Goal: Task Accomplishment & Management: Manage account settings

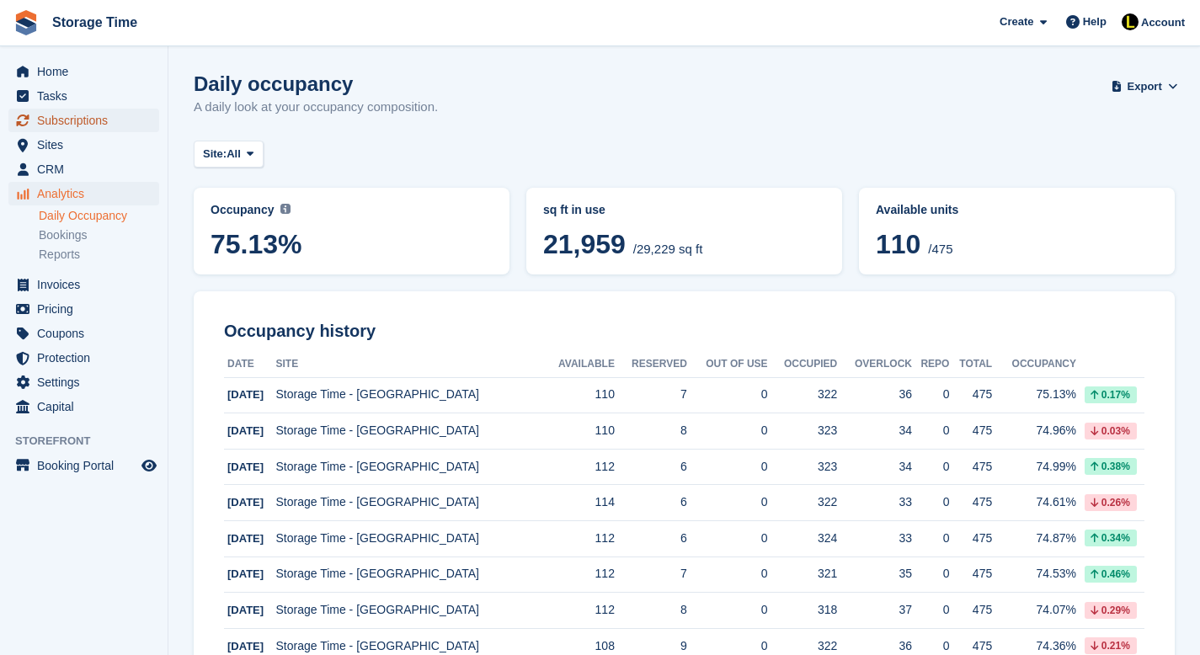
click at [83, 125] on span "Subscriptions" at bounding box center [87, 121] width 101 height 24
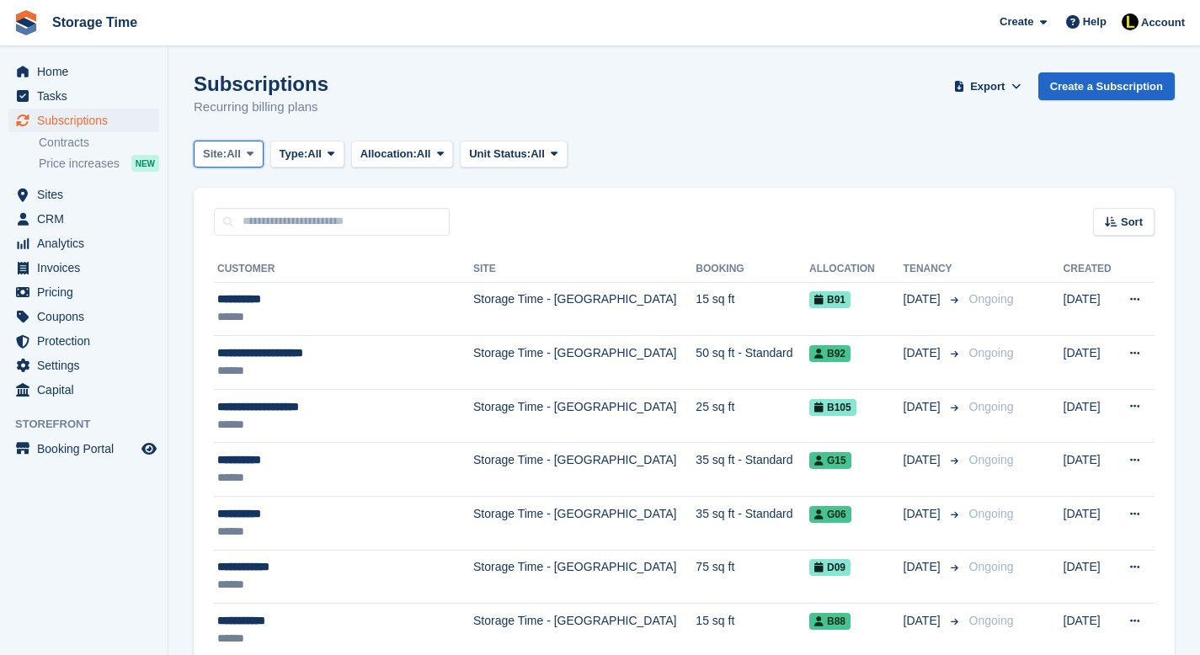
click at [248, 155] on button "Site: All" at bounding box center [229, 155] width 70 height 28
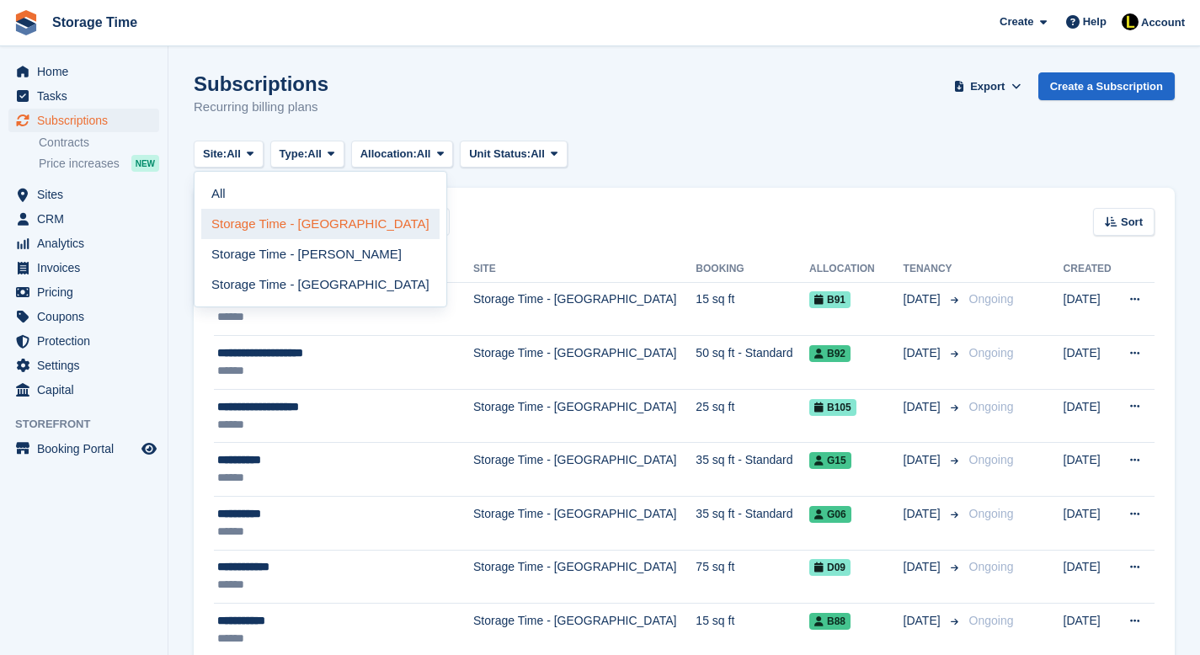
click at [275, 226] on link "Storage Time - [GEOGRAPHIC_DATA]" at bounding box center [320, 224] width 238 height 30
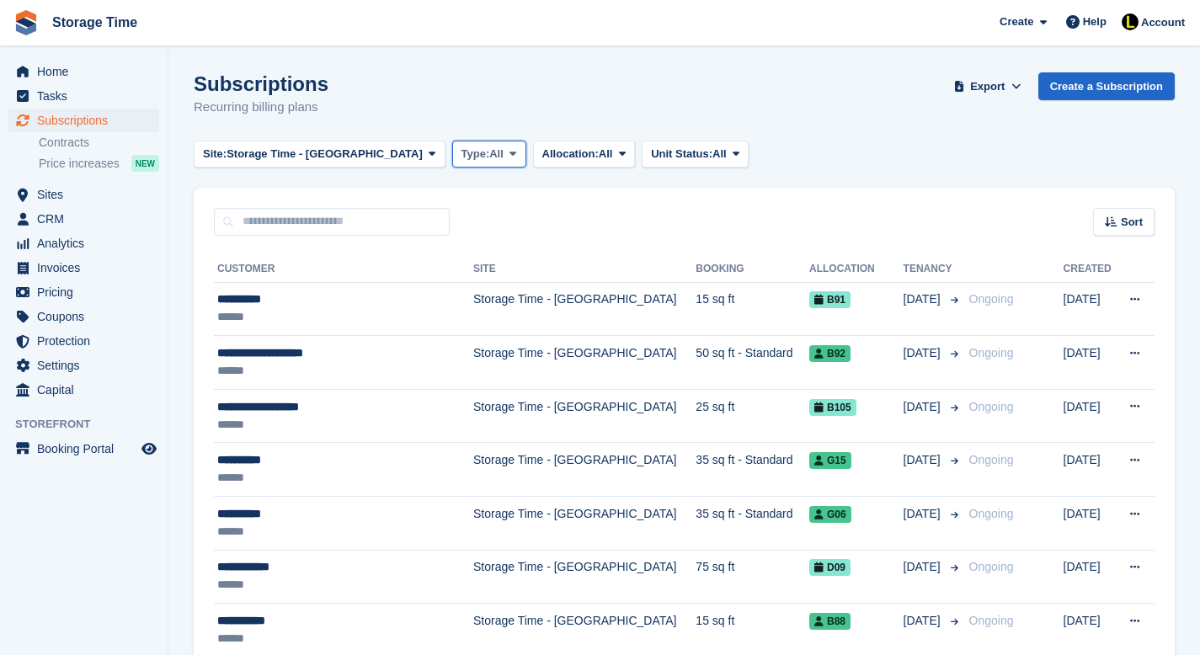
click at [472, 157] on button "Type: All" at bounding box center [489, 155] width 74 height 28
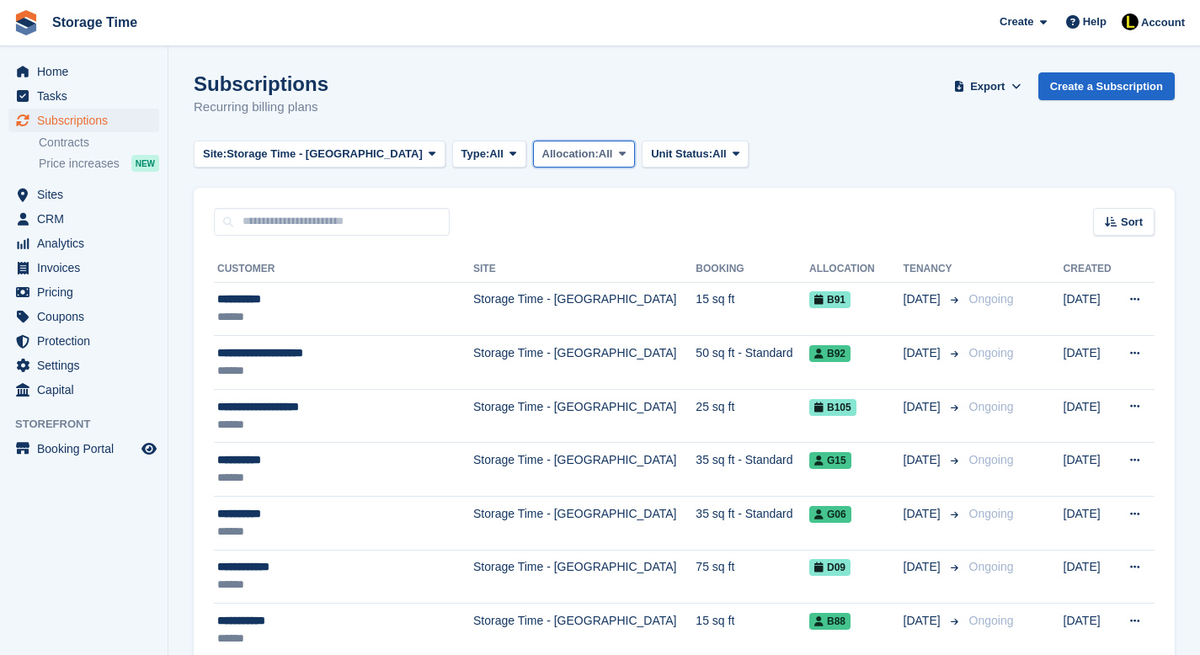
click at [542, 157] on span "Allocation:" at bounding box center [570, 154] width 56 height 17
click at [666, 160] on span "Unit Status:" at bounding box center [681, 154] width 61 height 17
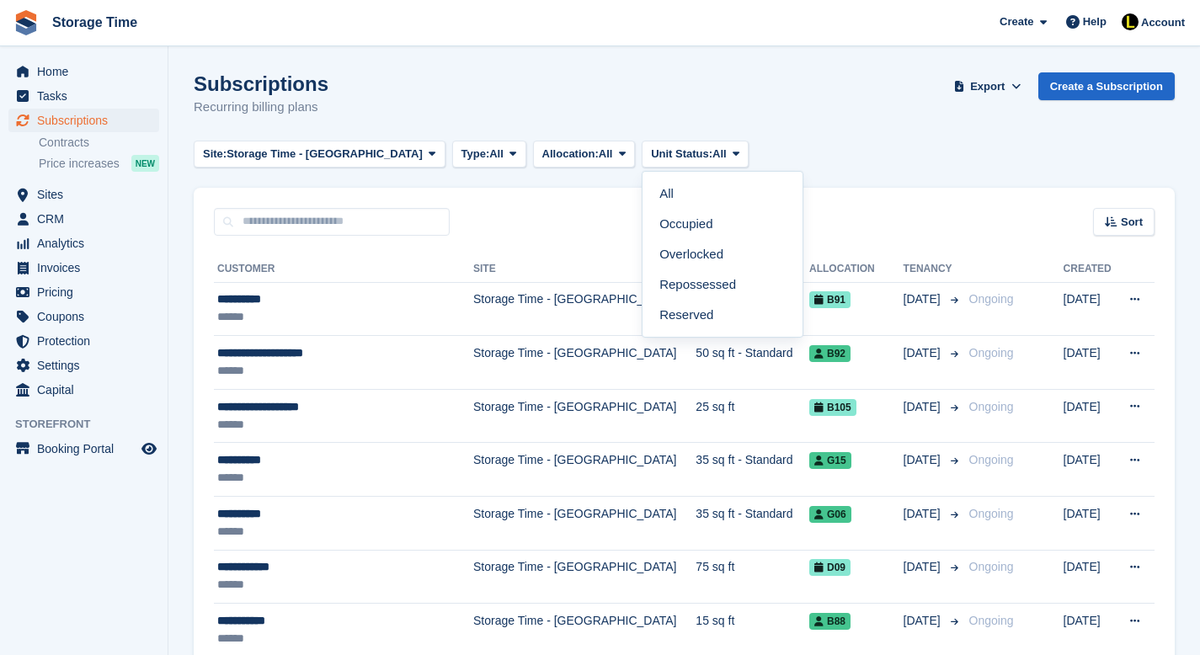
click at [794, 121] on div "Subscriptions Recurring billing plans Export Export Subscriptions Export a CSV …" at bounding box center [684, 104] width 981 height 65
click at [48, 270] on span "Invoices" at bounding box center [87, 268] width 101 height 24
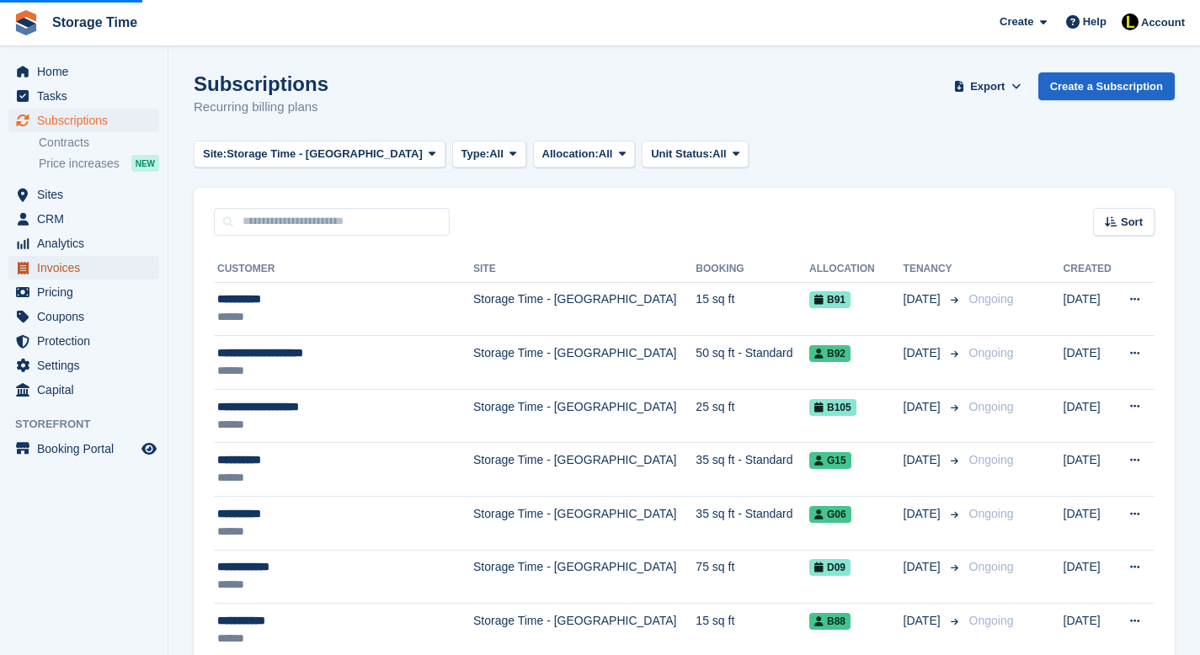
click at [48, 270] on span "Invoices" at bounding box center [87, 268] width 101 height 24
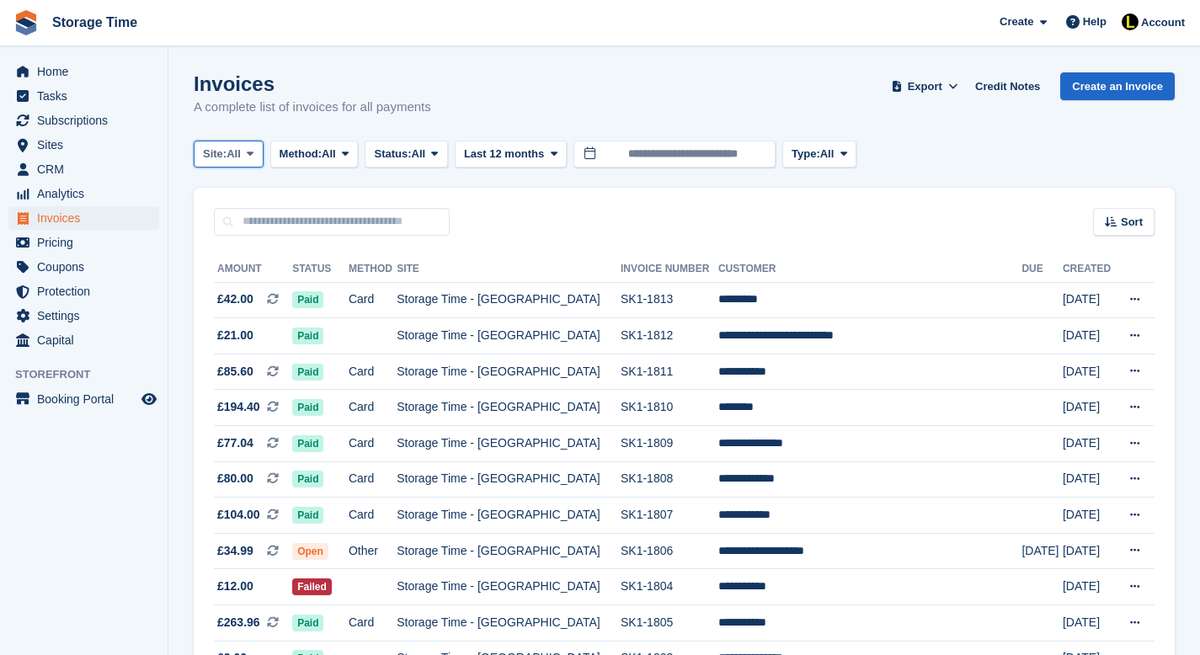
click at [254, 156] on icon at bounding box center [250, 153] width 7 height 11
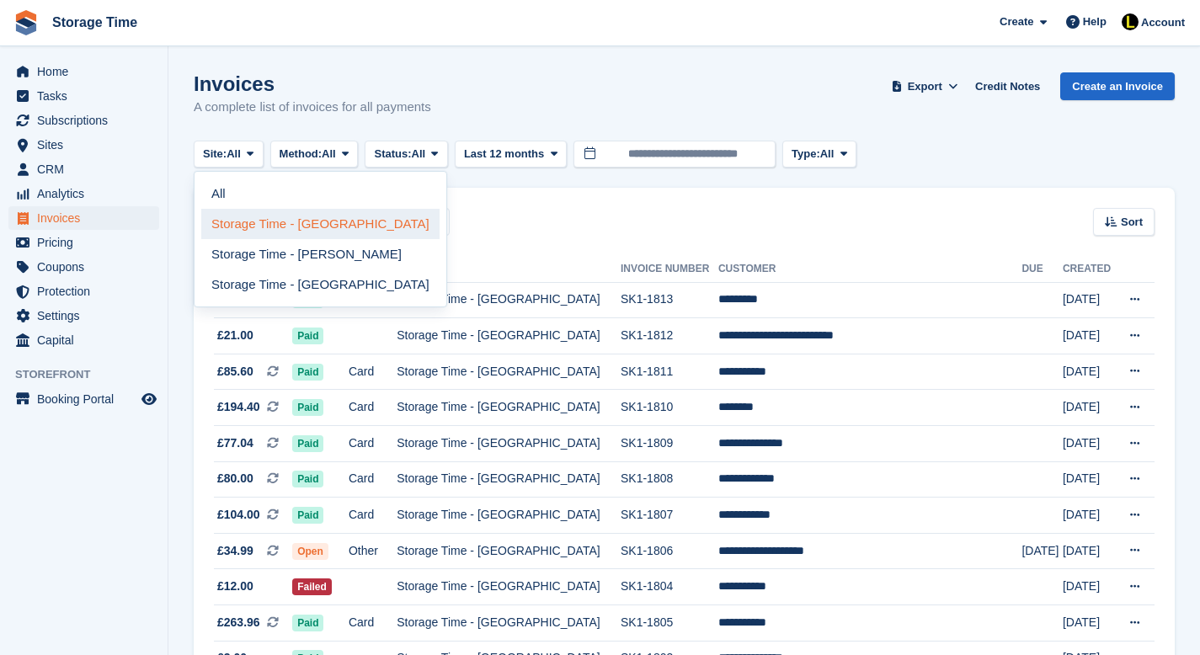
click at [284, 230] on link "Storage Time - [GEOGRAPHIC_DATA]" at bounding box center [320, 224] width 238 height 30
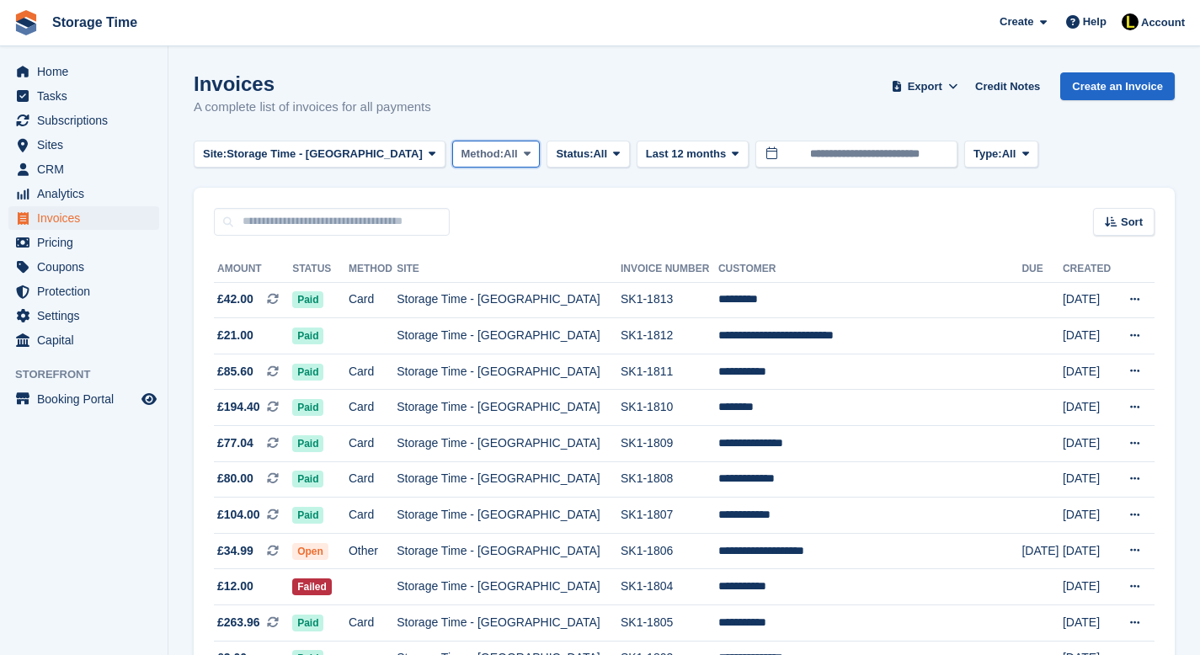
click at [462, 159] on span "Method:" at bounding box center [483, 154] width 43 height 17
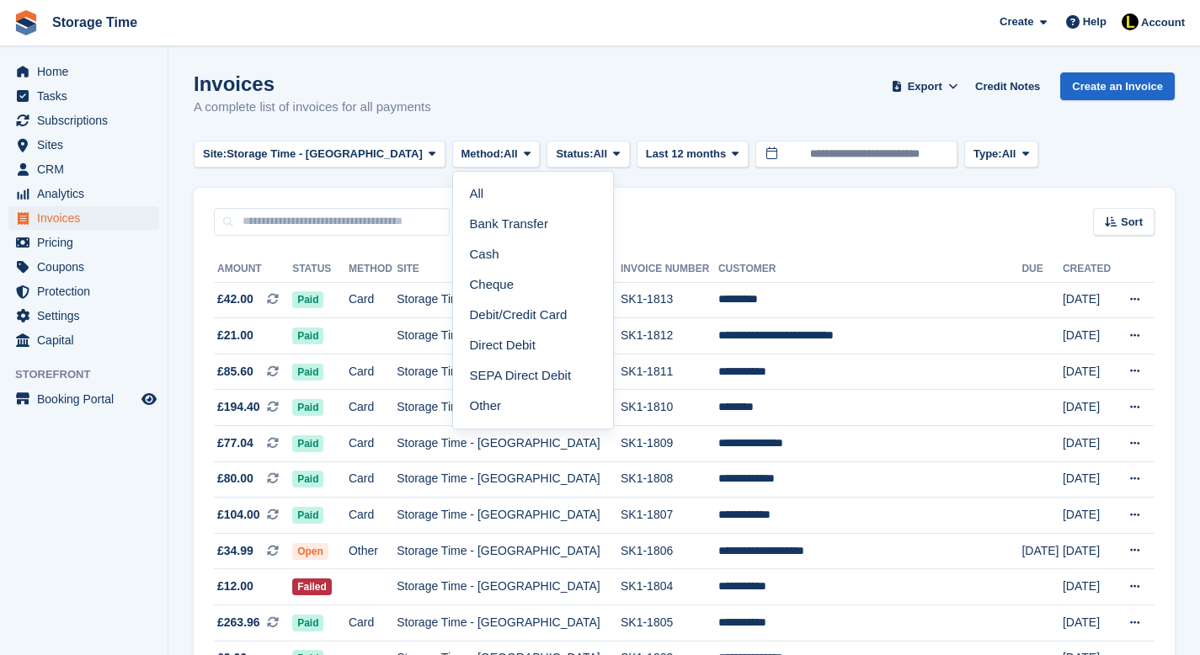
click at [570, 105] on div "Invoices A complete list of invoices for all payments Export Export Invoices Ex…" at bounding box center [684, 104] width 981 height 65
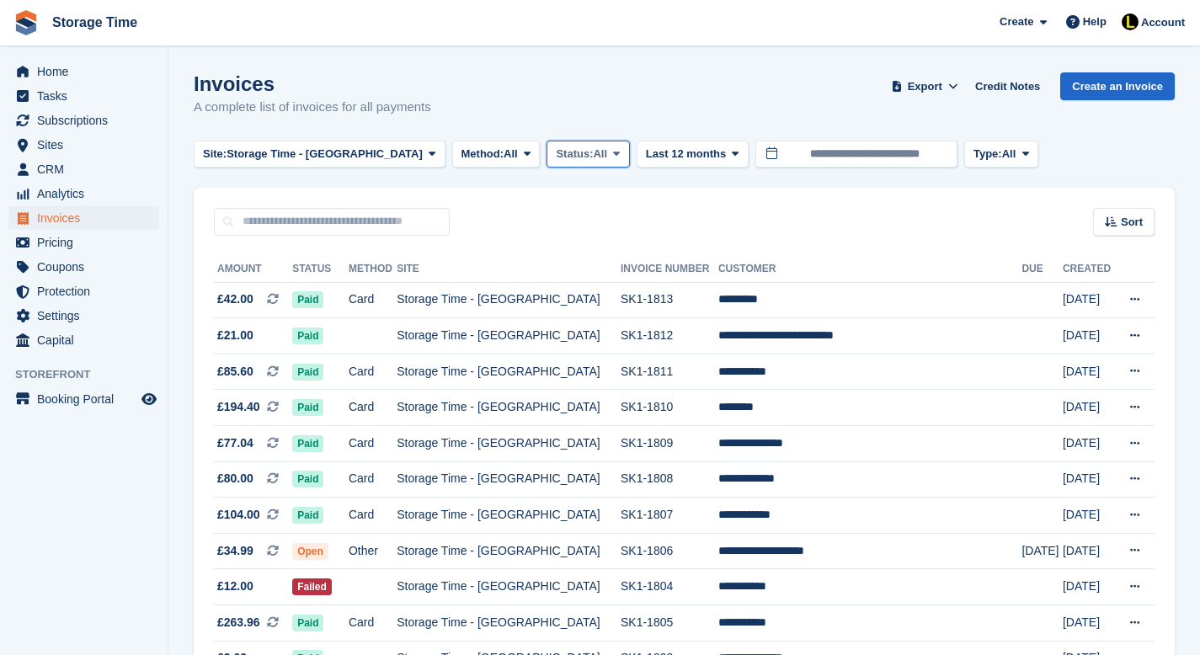
click at [568, 150] on button "Status: All" at bounding box center [588, 155] width 83 height 28
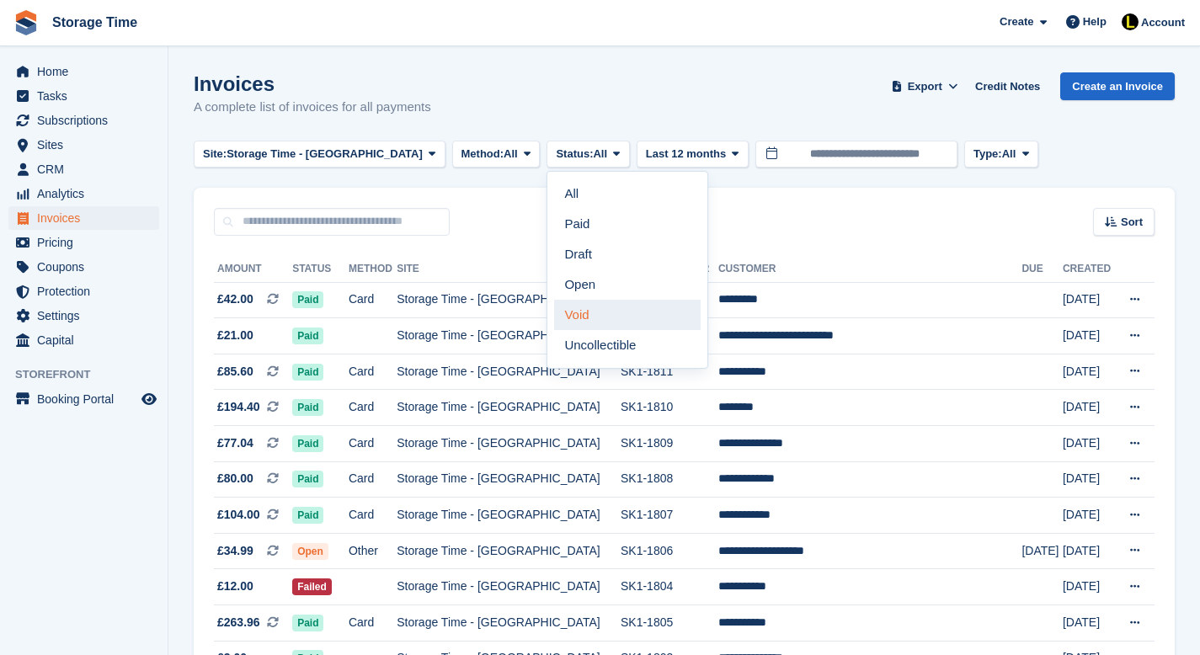
click at [565, 327] on link "Void" at bounding box center [627, 315] width 147 height 30
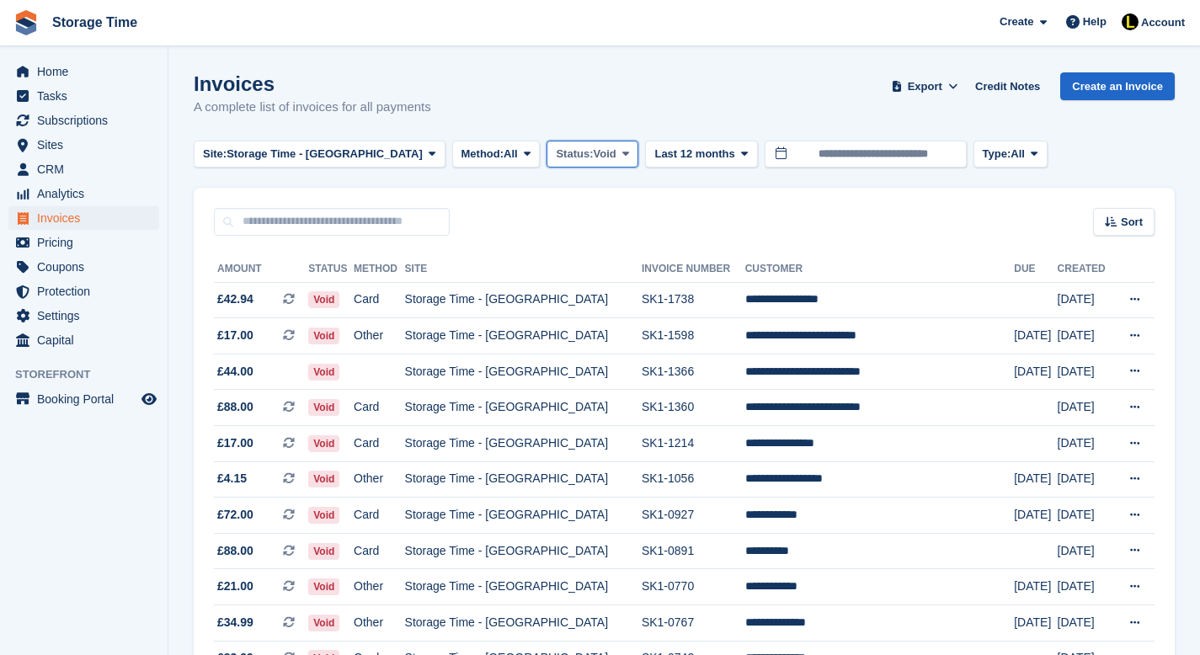
click at [593, 157] on span "Void" at bounding box center [604, 154] width 23 height 17
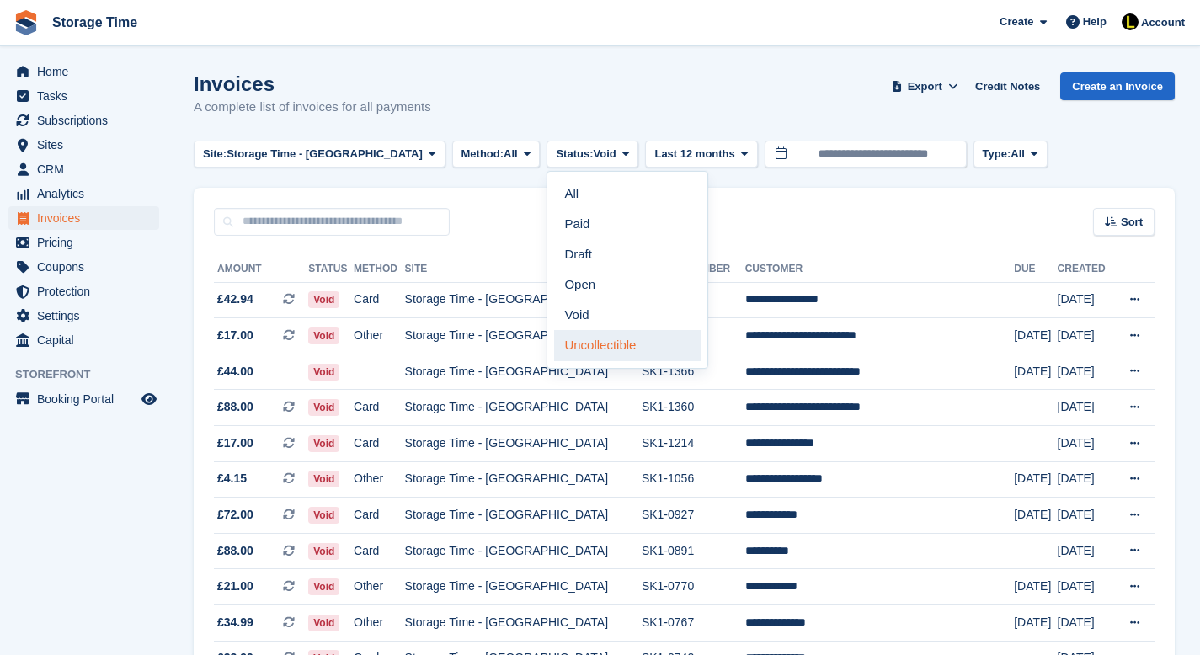
click at [576, 353] on link "Uncollectible" at bounding box center [627, 345] width 147 height 30
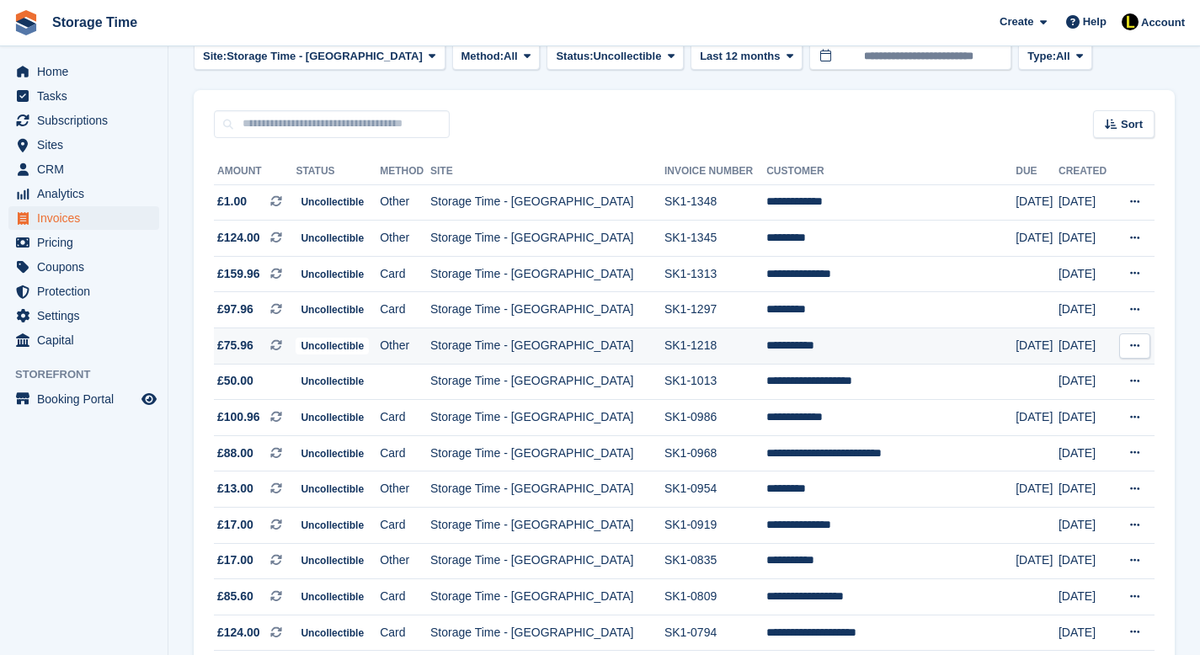
scroll to position [96, 0]
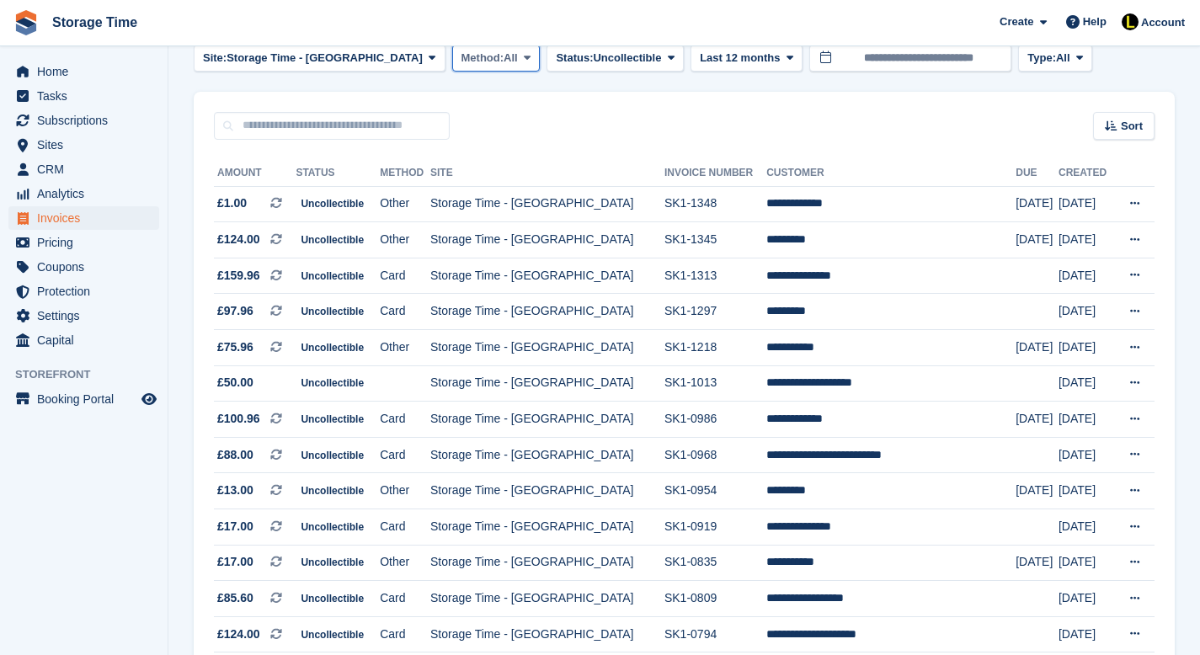
click at [520, 63] on span at bounding box center [526, 57] width 13 height 13
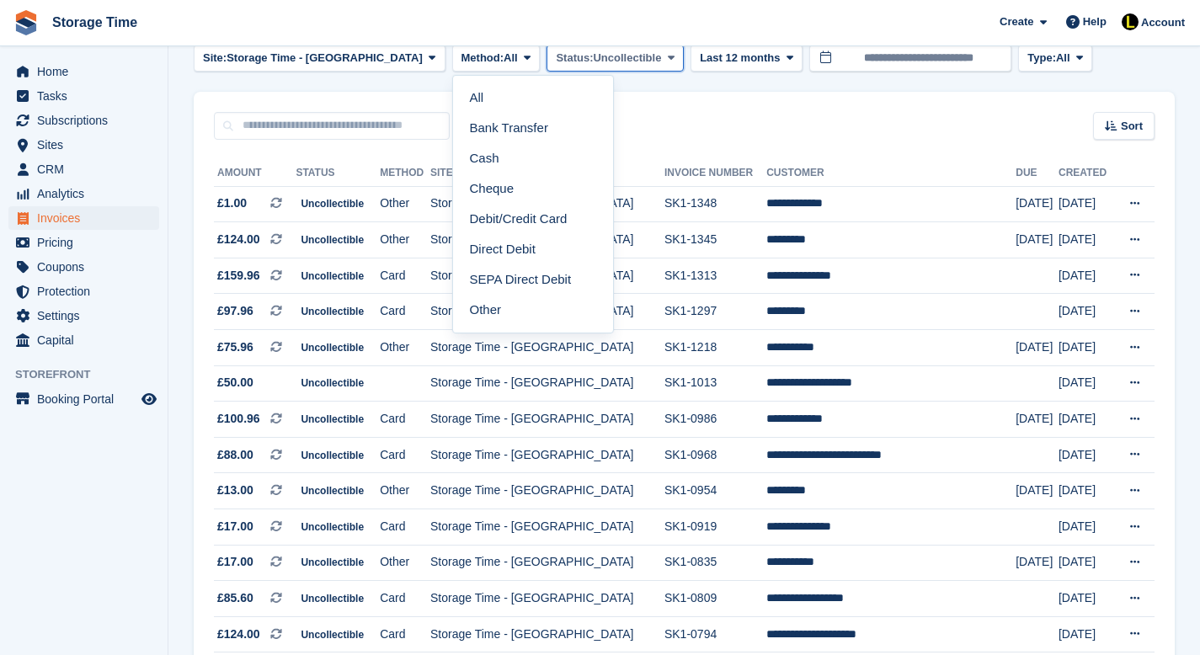
click at [593, 63] on span "Uncollectible" at bounding box center [627, 58] width 68 height 17
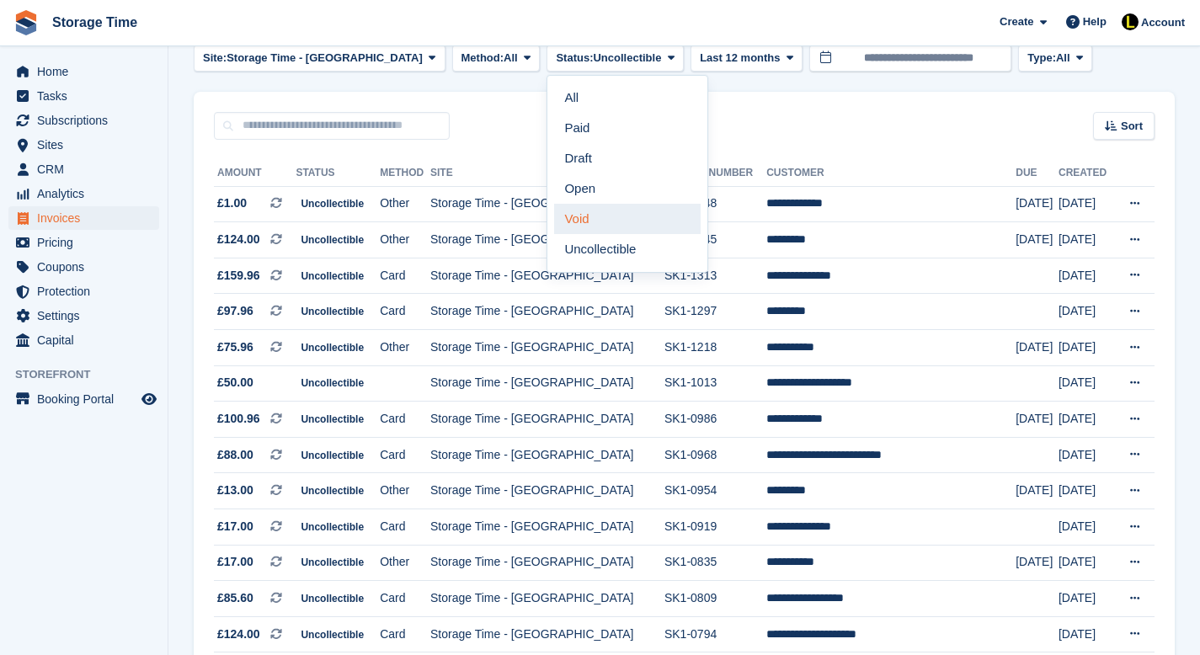
click at [554, 218] on link "Void" at bounding box center [627, 219] width 147 height 30
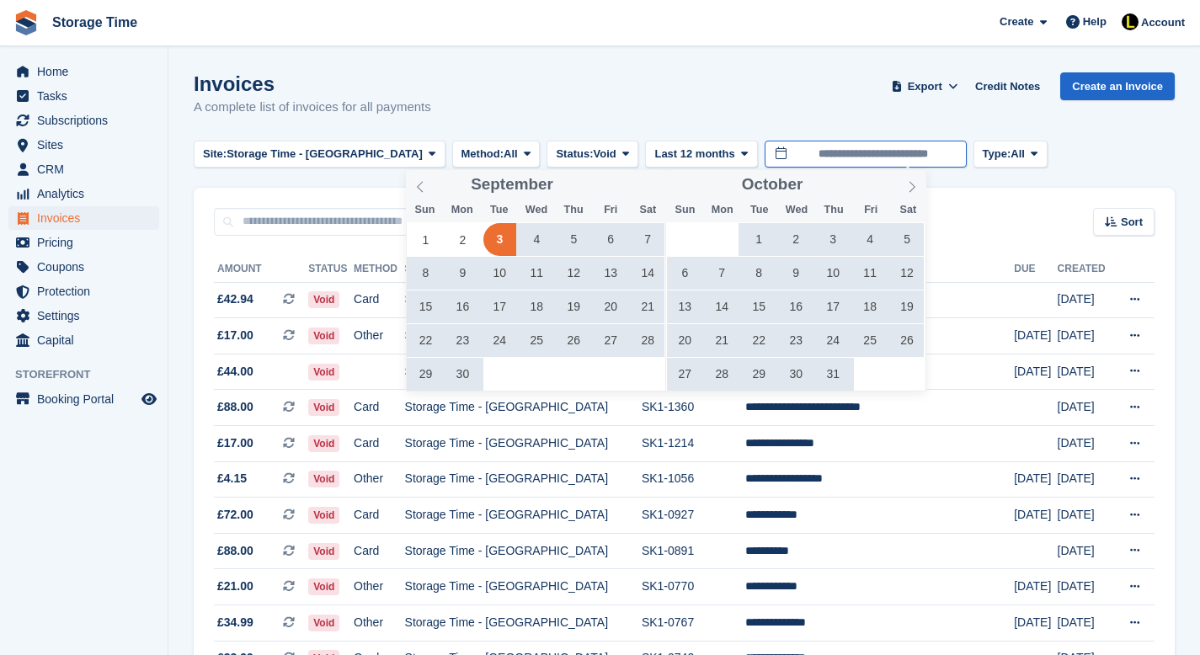
click at [910, 151] on input "**********" at bounding box center [866, 155] width 202 height 28
click at [425, 188] on icon at bounding box center [420, 187] width 12 height 12
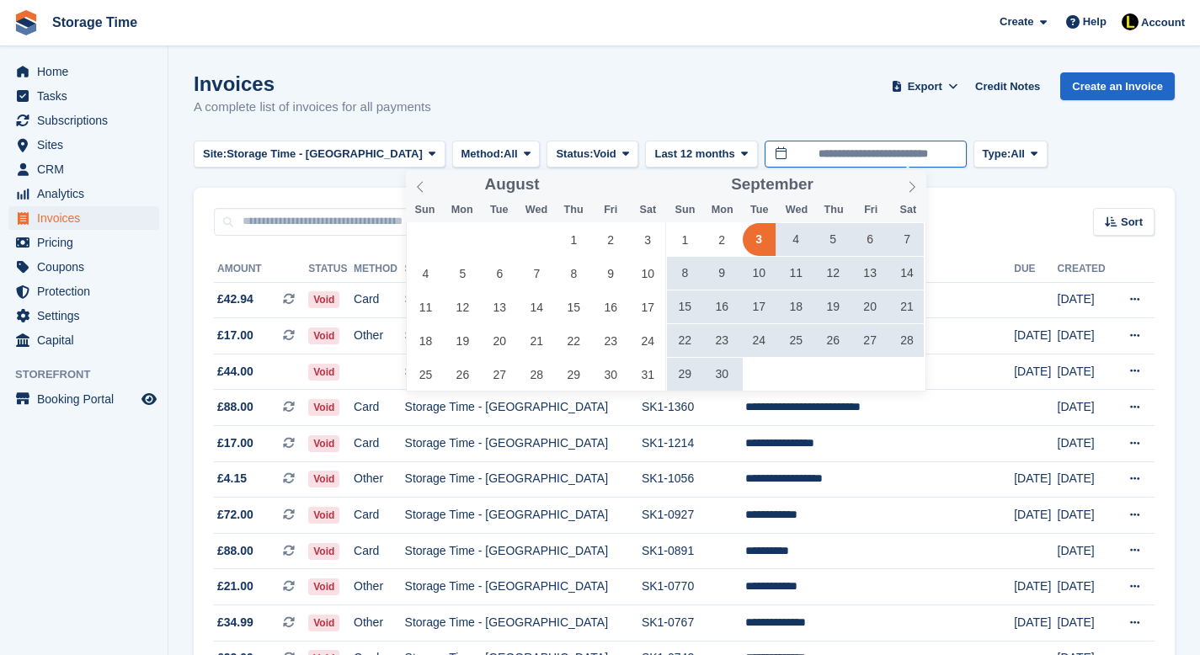
click at [878, 155] on input "**********" at bounding box center [866, 155] width 202 height 28
click at [819, 114] on div "Invoices A complete list of invoices for all payments Export Export Invoices Ex…" at bounding box center [684, 104] width 981 height 65
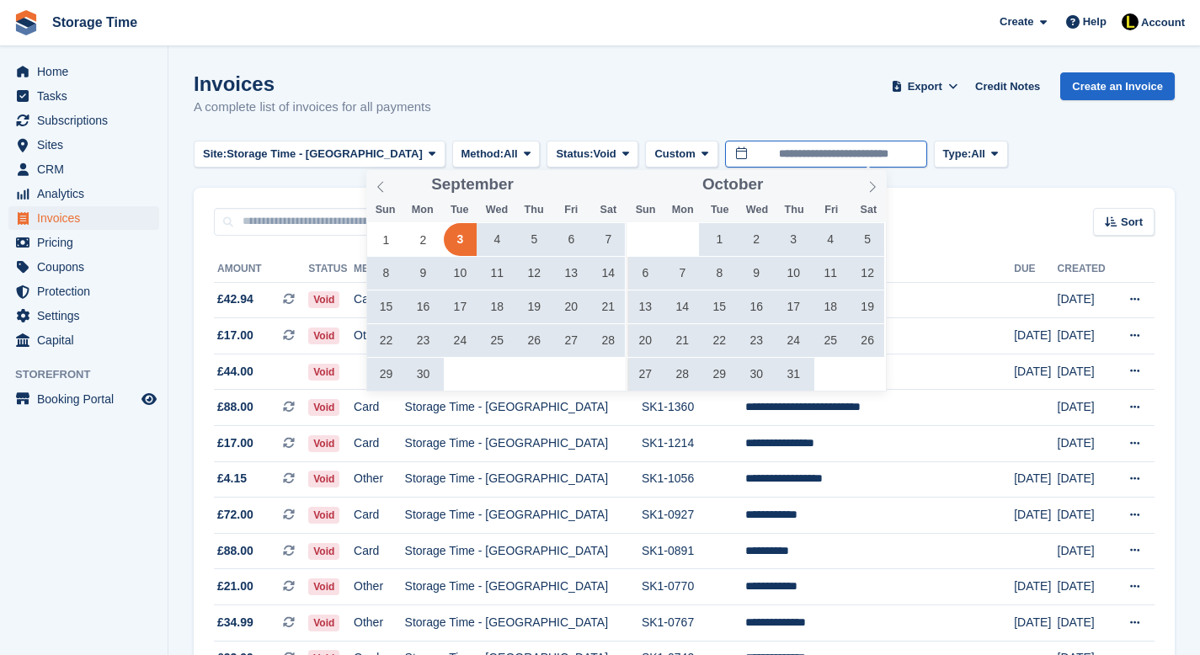
click at [822, 157] on input "**********" at bounding box center [826, 155] width 202 height 28
click at [803, 102] on div "Invoices A complete list of invoices for all payments Export Export Invoices Ex…" at bounding box center [684, 104] width 981 height 65
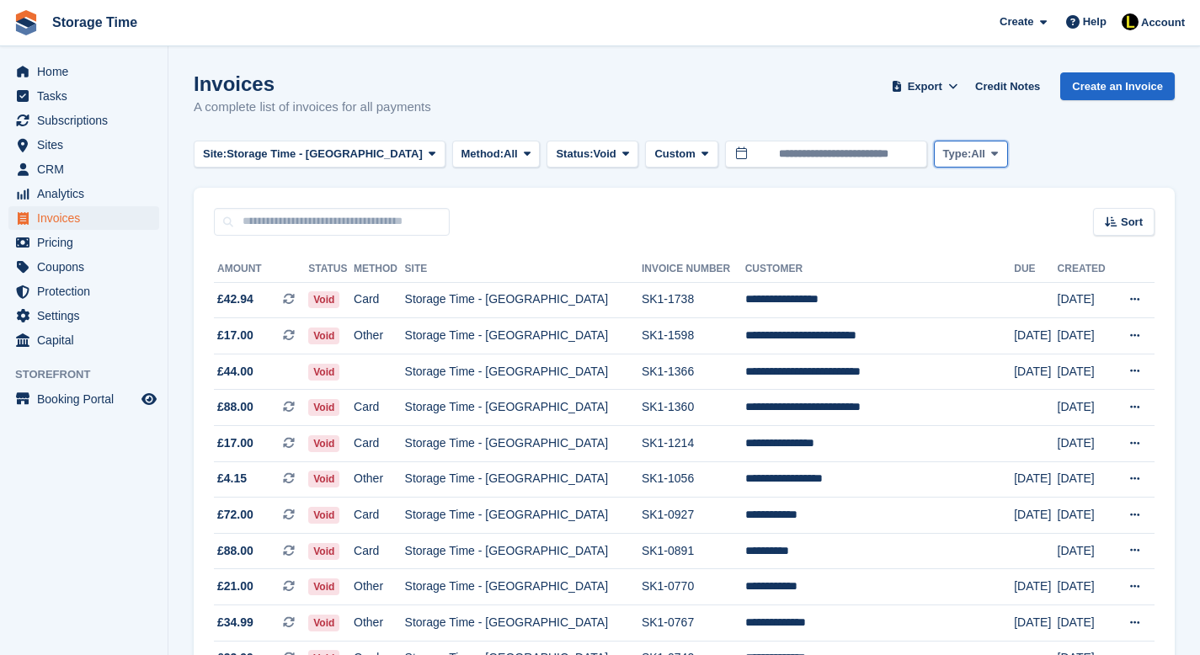
click at [943, 150] on span "Type:" at bounding box center [957, 154] width 29 height 17
click at [794, 121] on div "Invoices A complete list of invoices for all payments Export Export Invoices Ex…" at bounding box center [684, 104] width 981 height 65
click at [908, 86] on span "Export" at bounding box center [925, 86] width 35 height 17
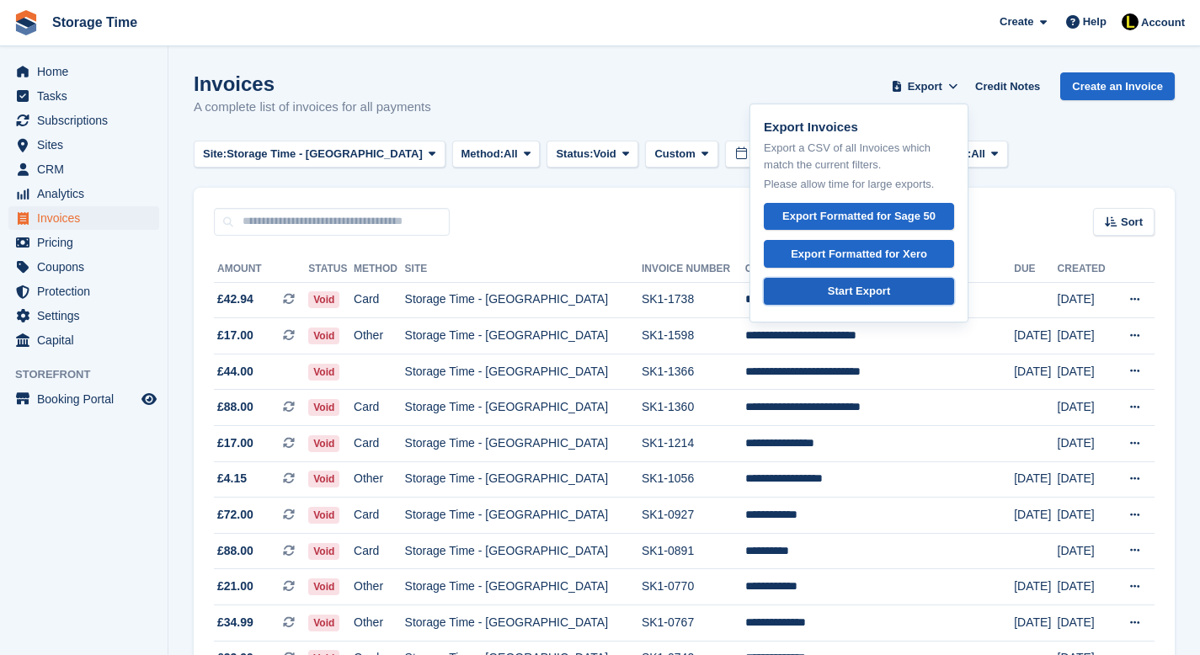
click at [880, 292] on div "Start Export" at bounding box center [859, 291] width 62 height 17
click at [486, 93] on div "Invoices A complete list of invoices for all payments Export Export Invoices Ex…" at bounding box center [684, 104] width 981 height 65
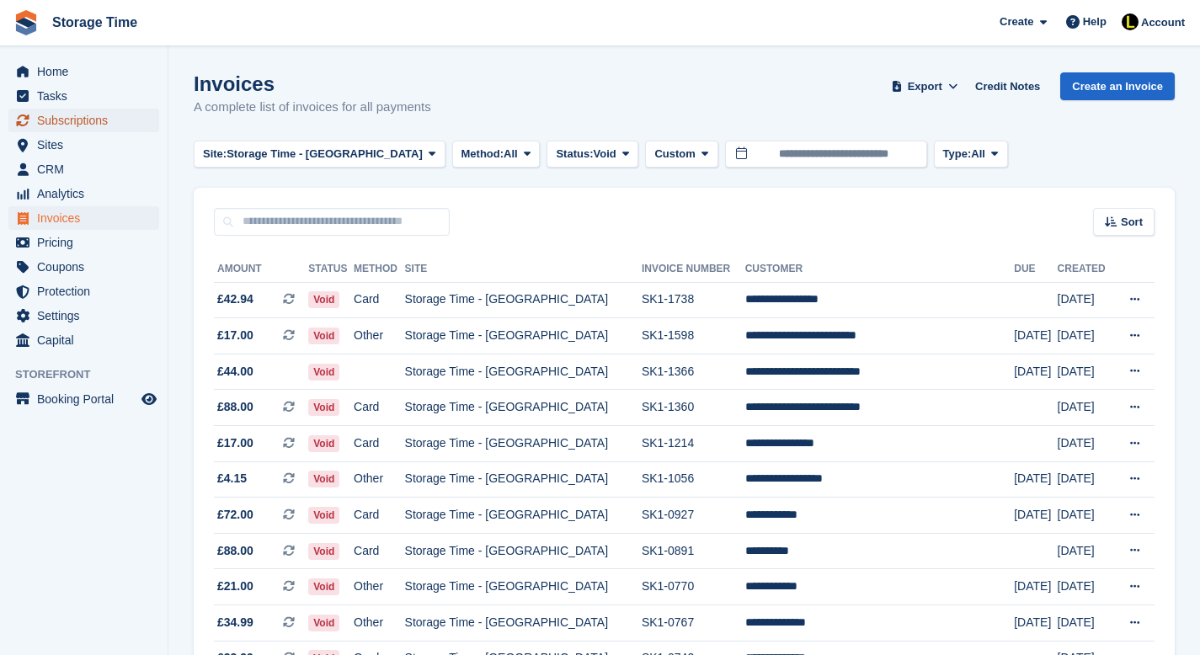
click at [60, 120] on span "Subscriptions" at bounding box center [87, 121] width 101 height 24
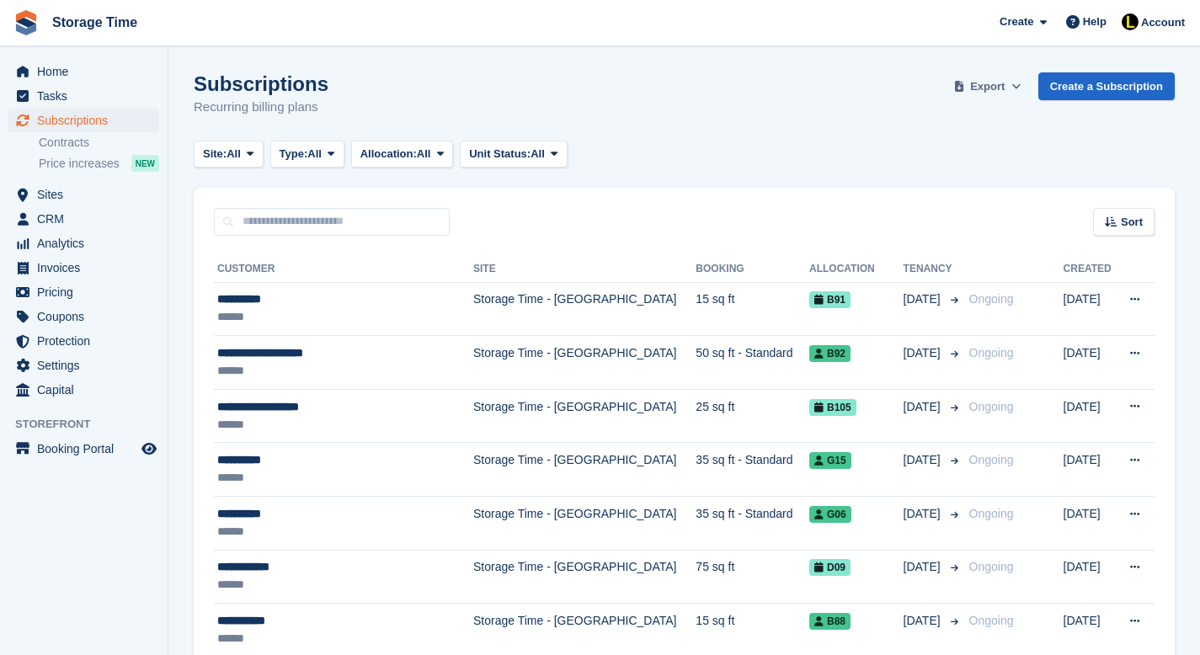
click at [982, 83] on span "Export" at bounding box center [987, 86] width 35 height 17
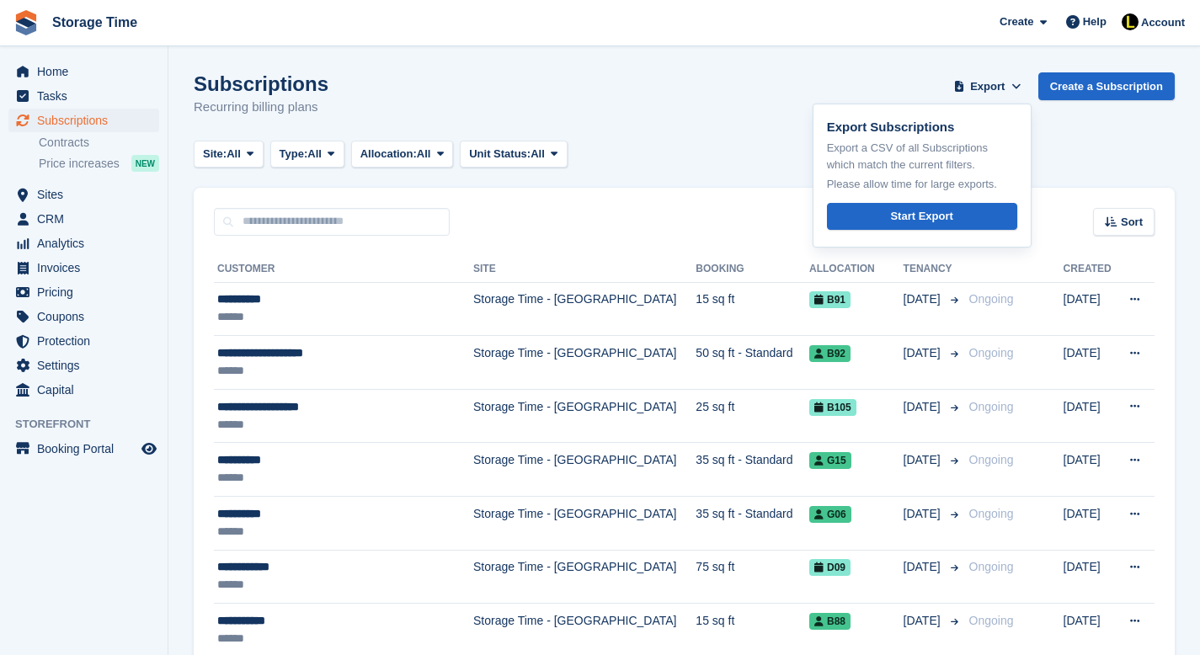
click at [582, 99] on div "Subscriptions Recurring billing plans Export Export Subscriptions Export a CSV …" at bounding box center [684, 104] width 981 height 65
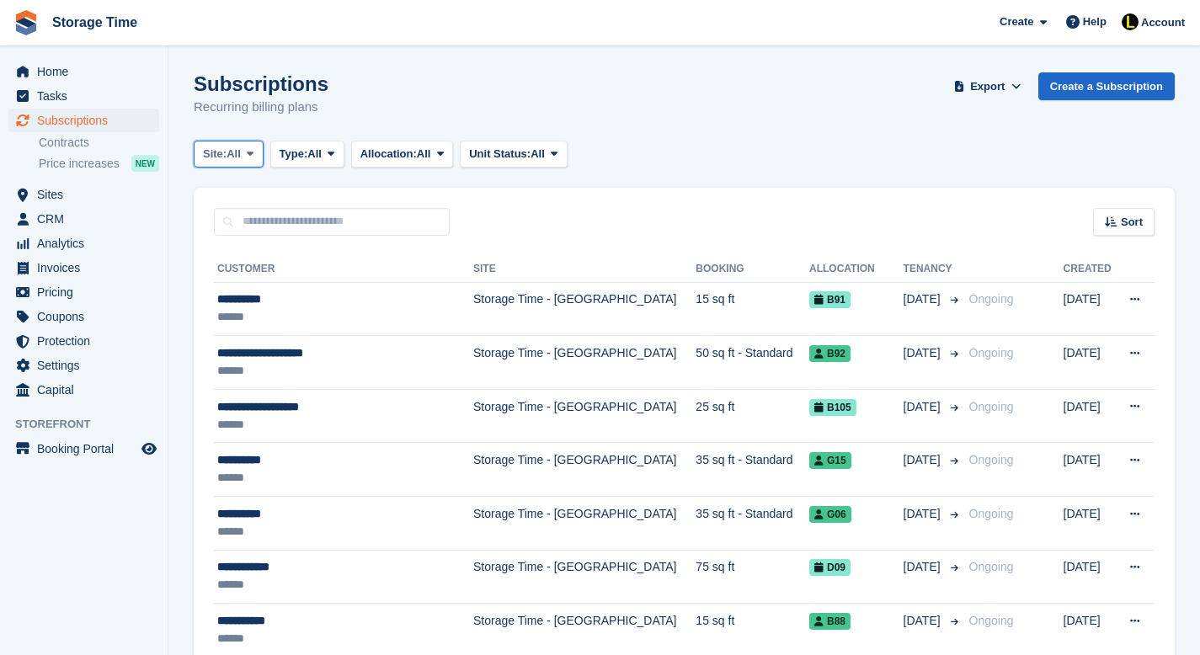
click at [222, 157] on span "Site:" at bounding box center [215, 154] width 24 height 17
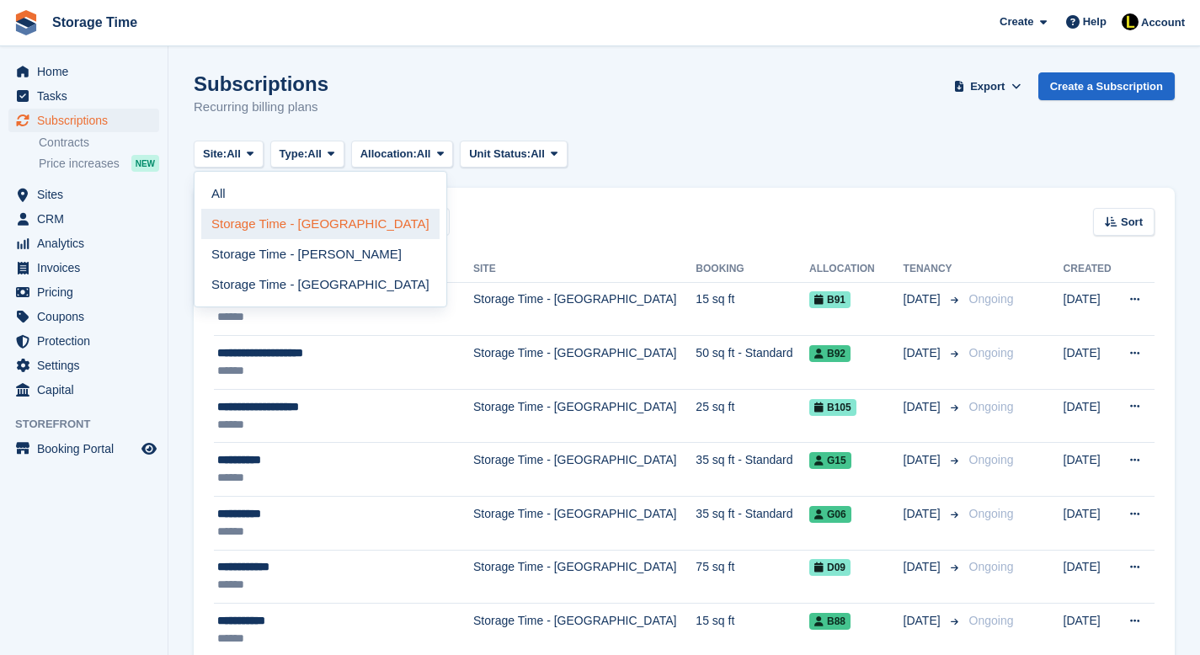
click at [231, 222] on link "Storage Time - [GEOGRAPHIC_DATA]" at bounding box center [320, 224] width 238 height 30
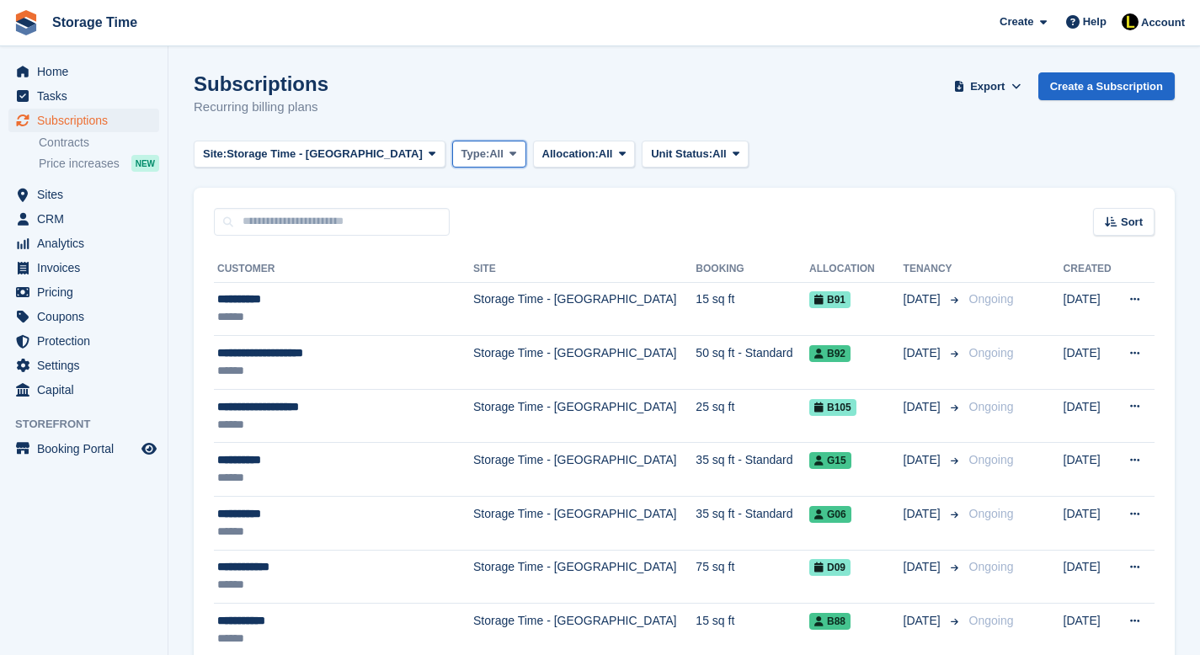
click at [462, 160] on span "Type:" at bounding box center [476, 154] width 29 height 17
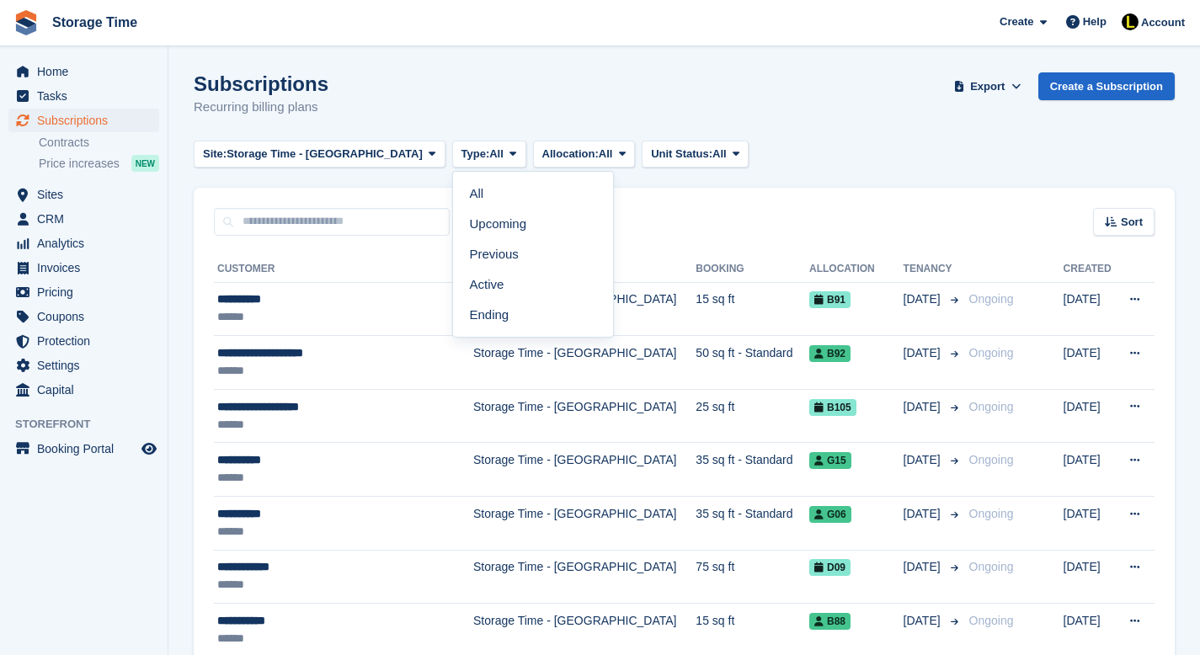
click at [489, 99] on div "Subscriptions Recurring billing plans Export Export Subscriptions Export a CSV …" at bounding box center [684, 104] width 981 height 65
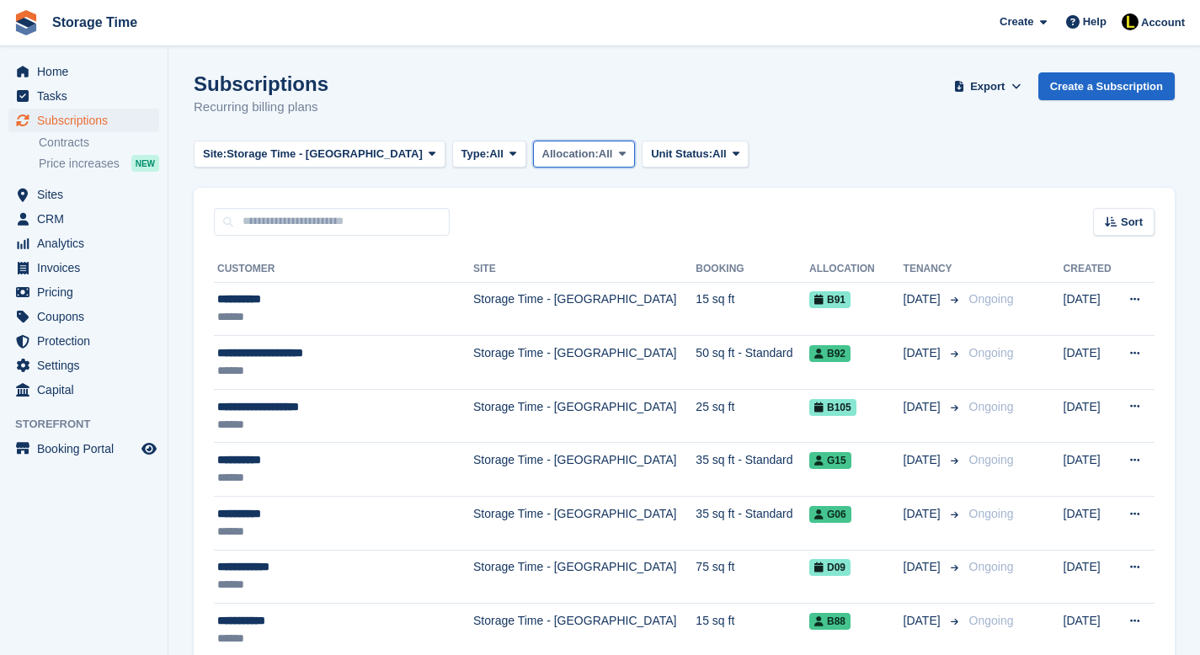
click at [599, 159] on span "All" at bounding box center [606, 154] width 14 height 17
click at [639, 97] on div "Subscriptions Recurring billing plans Export Export Subscriptions Export a CSV …" at bounding box center [684, 104] width 981 height 65
click at [713, 159] on span "All" at bounding box center [720, 154] width 14 height 17
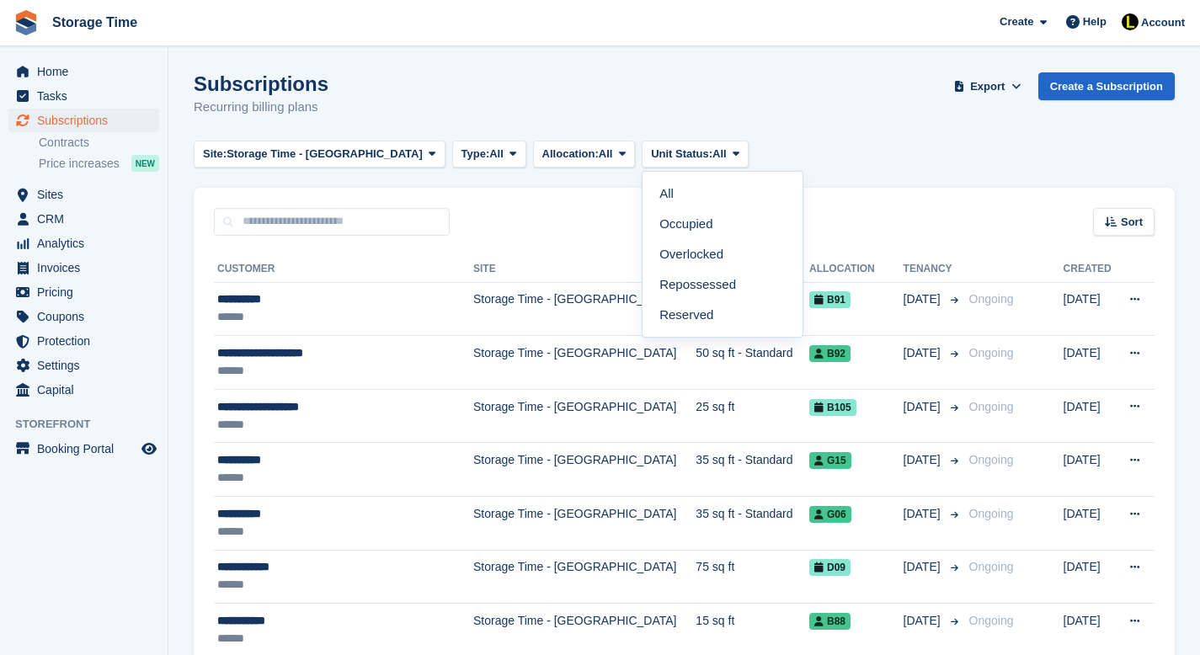
click at [780, 99] on div "Subscriptions Recurring billing plans Export Export Subscriptions Export a CSV …" at bounding box center [684, 104] width 981 height 65
click at [992, 89] on span "Export" at bounding box center [987, 86] width 35 height 17
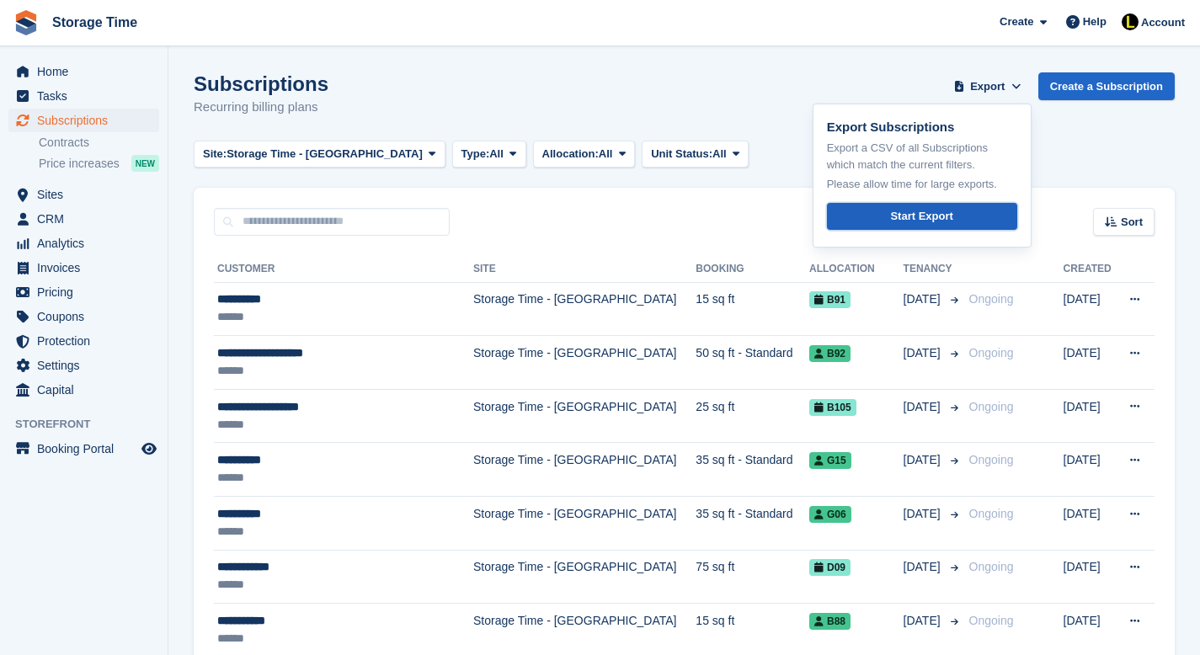
click at [923, 224] on link "Start Export" at bounding box center [922, 217] width 190 height 28
